Goal: Task Accomplishment & Management: Use online tool/utility

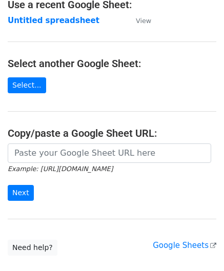
scroll to position [102, 0]
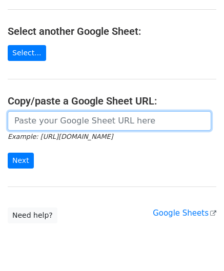
drag, startPoint x: 44, startPoint y: 121, endPoint x: 52, endPoint y: 107, distance: 15.8
click at [44, 121] on input "url" at bounding box center [109, 120] width 203 height 19
paste input "[URL][DOMAIN_NAME]"
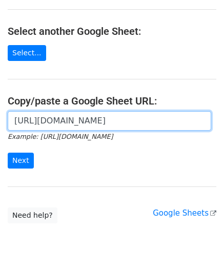
scroll to position [0, 215]
type input "[URL][DOMAIN_NAME]"
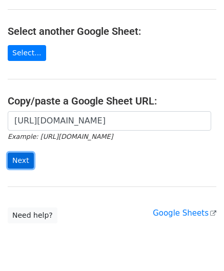
click at [19, 159] on input "Next" at bounding box center [21, 161] width 26 height 16
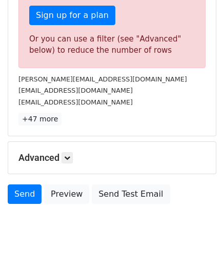
scroll to position [346, 0]
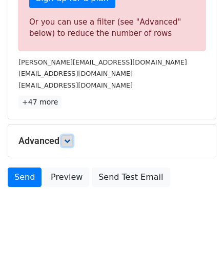
click at [70, 141] on icon at bounding box center [67, 141] width 6 height 6
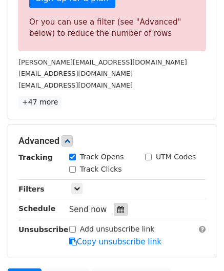
click at [117, 206] on icon at bounding box center [120, 209] width 7 height 7
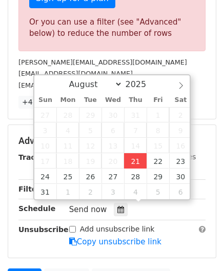
type input "[DATE] 12:00"
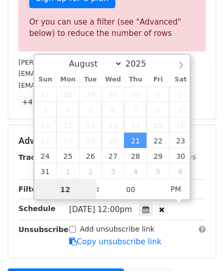
scroll to position [0, 0]
type input "7"
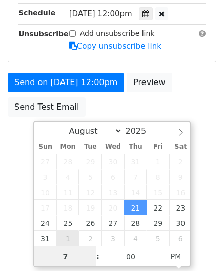
scroll to position [346, 0]
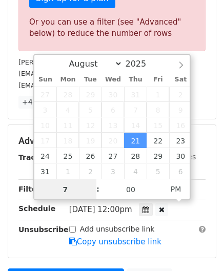
drag, startPoint x: 74, startPoint y: 184, endPoint x: 33, endPoint y: 184, distance: 41.0
click at [33, 184] on div "August September October November [DATE] Sun Mon Tue Wed Thu Fri Sat 27 28 29 3…" at bounding box center [112, 127] width 158 height 146
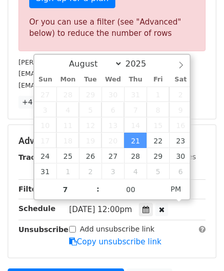
type input "[DATE] 19:00"
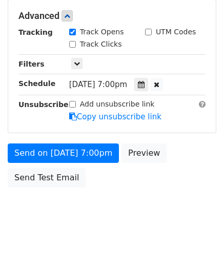
scroll to position [418, 0]
